Goal: Leave review/rating

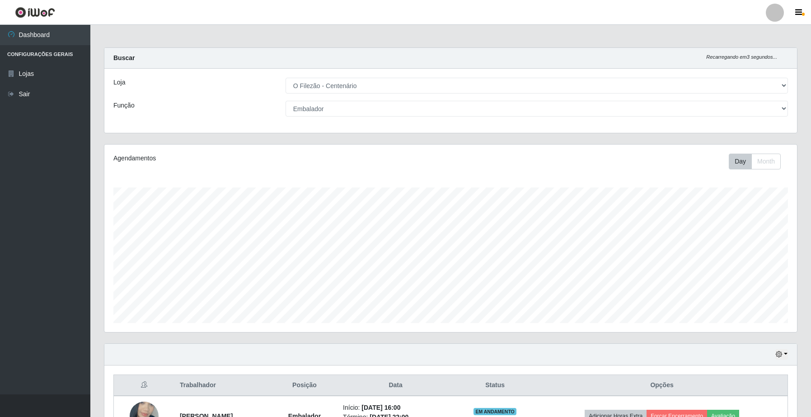
select select "203"
select select "1"
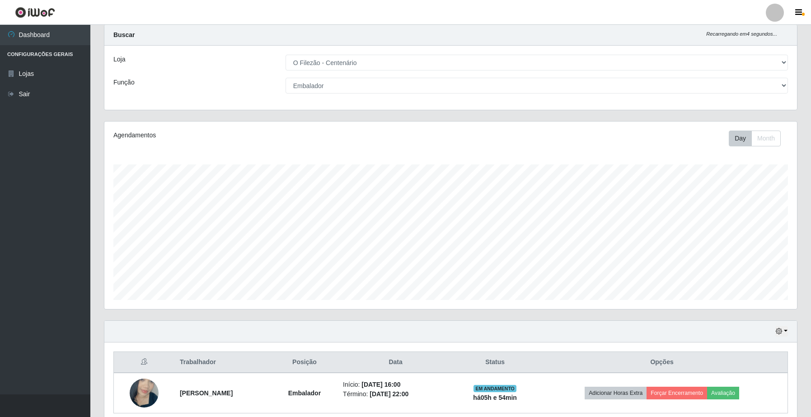
scroll to position [63, 0]
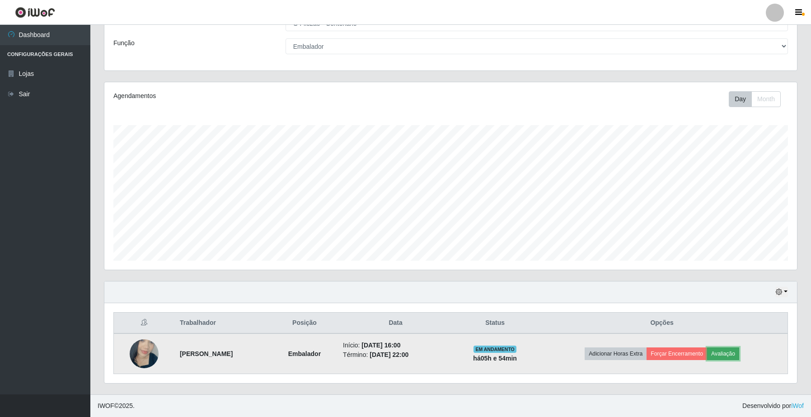
click at [739, 350] on button "Avaliação" at bounding box center [723, 353] width 32 height 13
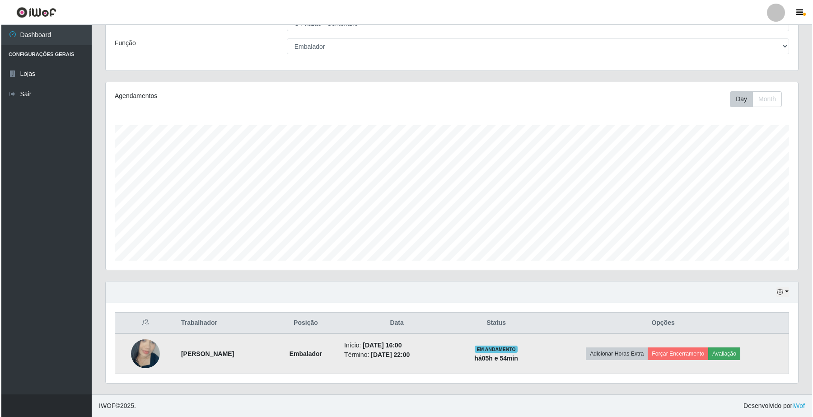
scroll to position [188, 686]
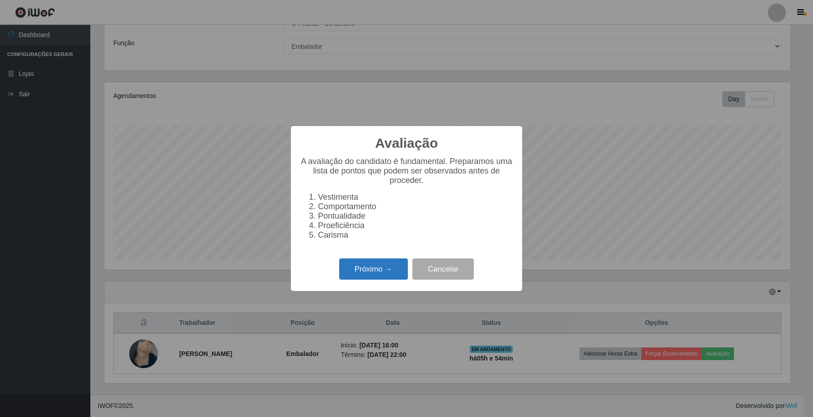
click at [359, 272] on button "Próximo →" at bounding box center [373, 268] width 69 height 21
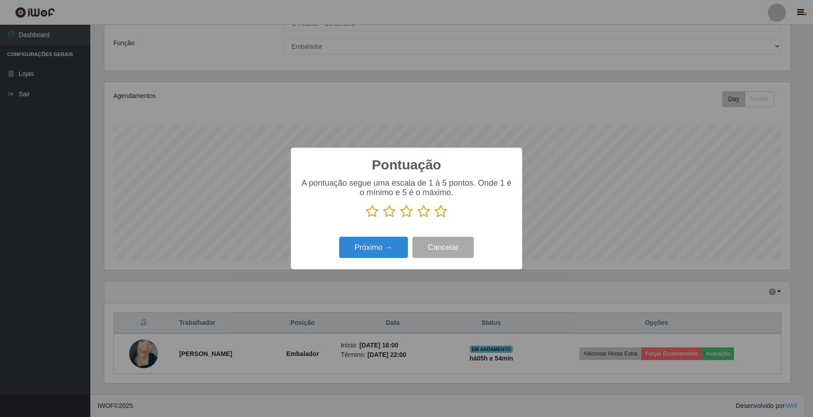
scroll to position [451464, 450965]
click at [439, 211] on icon at bounding box center [440, 212] width 13 height 14
click at [434, 218] on input "radio" at bounding box center [434, 218] width 0 height 0
click at [369, 252] on button "Próximo →" at bounding box center [373, 247] width 69 height 21
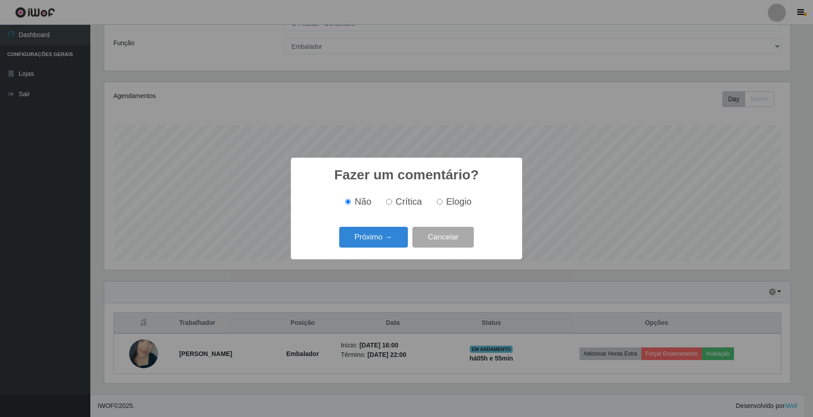
click at [441, 206] on label "Elogio" at bounding box center [452, 201] width 38 height 10
click at [441, 205] on input "Elogio" at bounding box center [440, 202] width 6 height 6
radio input "true"
click at [391, 240] on button "Próximo →" at bounding box center [373, 237] width 69 height 21
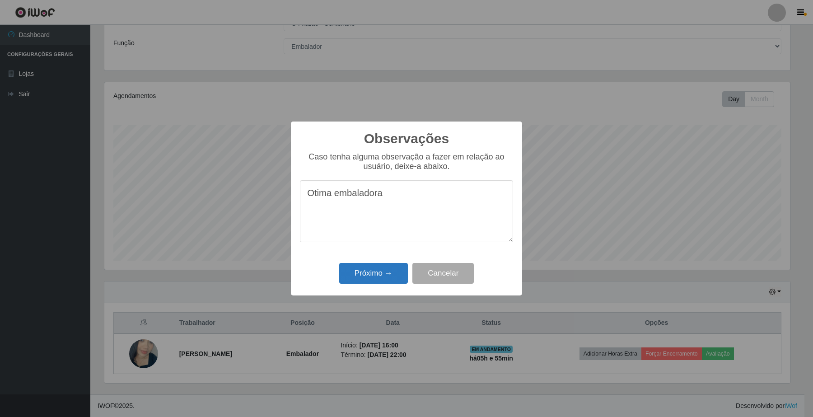
type textarea "Otima embaladora"
click at [397, 279] on button "Próximo →" at bounding box center [373, 273] width 69 height 21
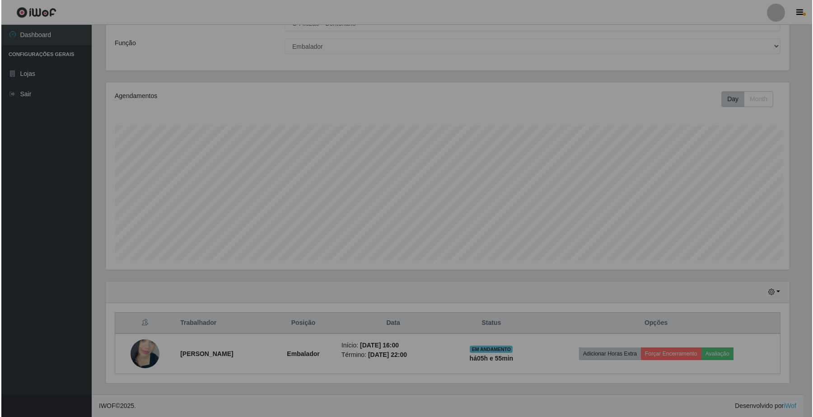
scroll to position [188, 692]
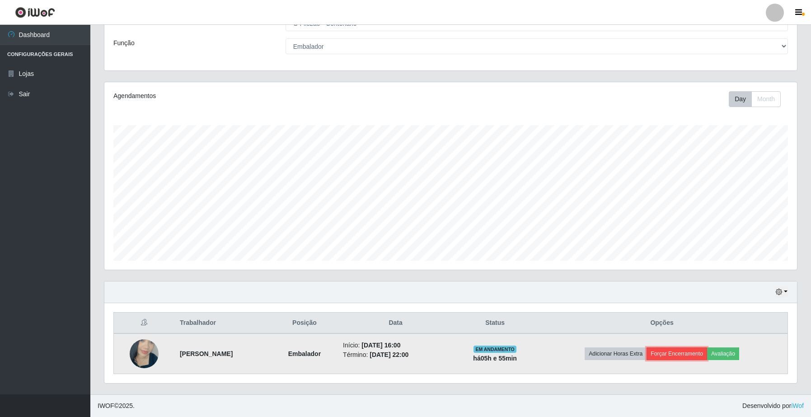
click at [676, 355] on button "Forçar Encerramento" at bounding box center [676, 353] width 61 height 13
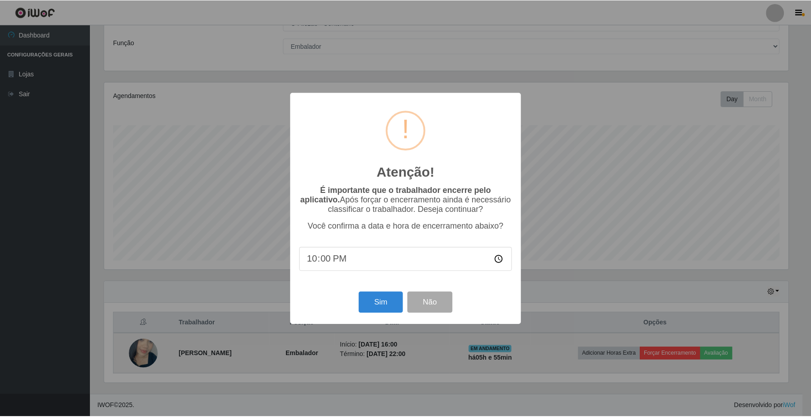
scroll to position [188, 686]
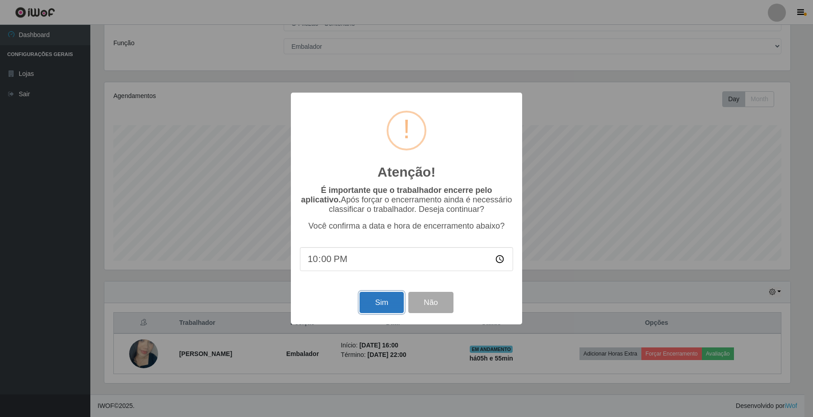
click at [388, 308] on button "Sim" at bounding box center [382, 302] width 44 height 21
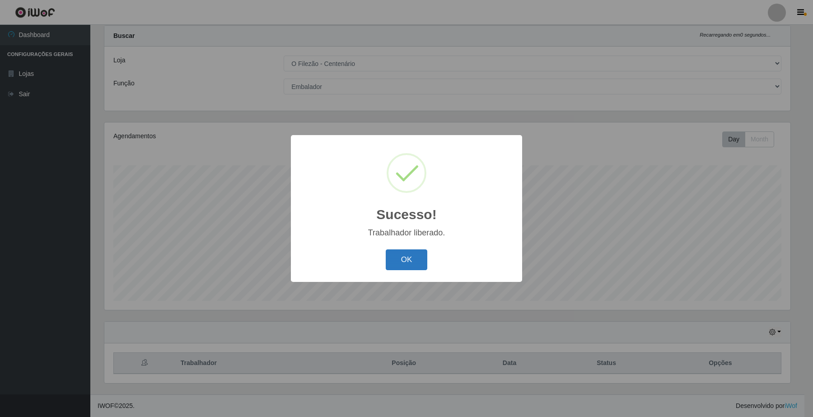
click at [404, 263] on button "OK" at bounding box center [407, 259] width 42 height 21
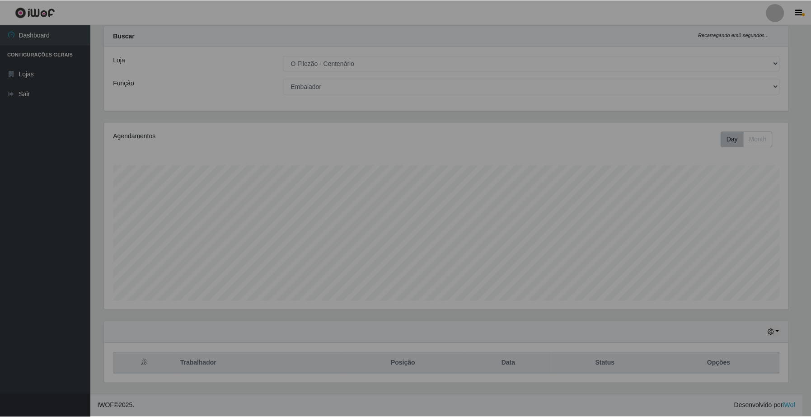
scroll to position [188, 692]
